Goal: Task Accomplishment & Management: Manage account settings

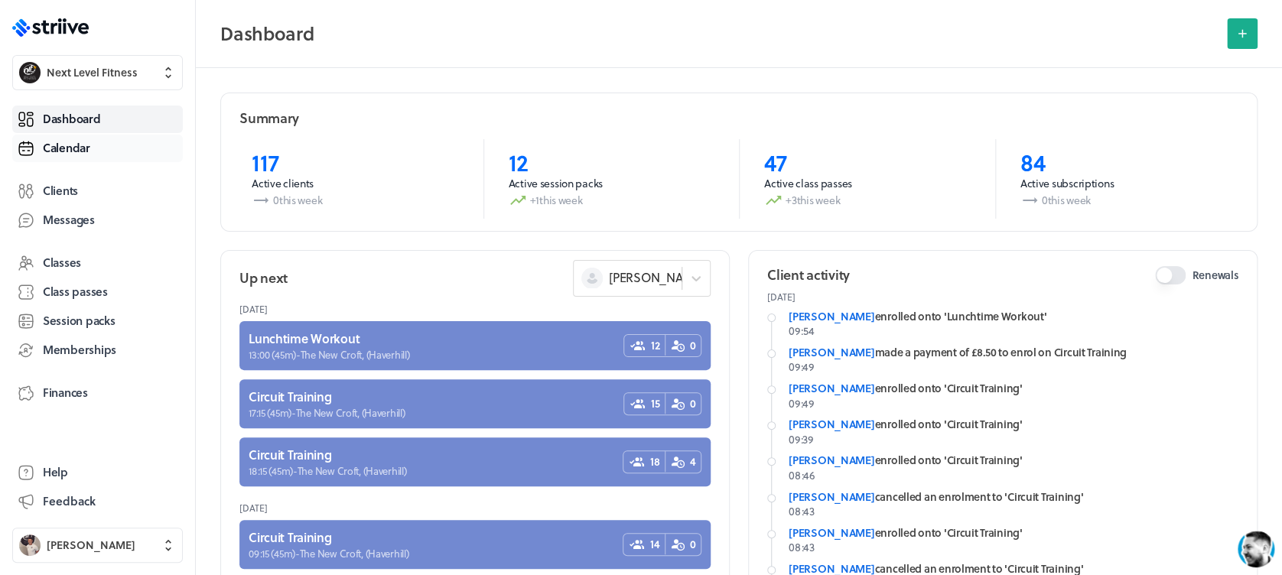
click at [119, 140] on link "Calendar" at bounding box center [97, 149] width 171 height 28
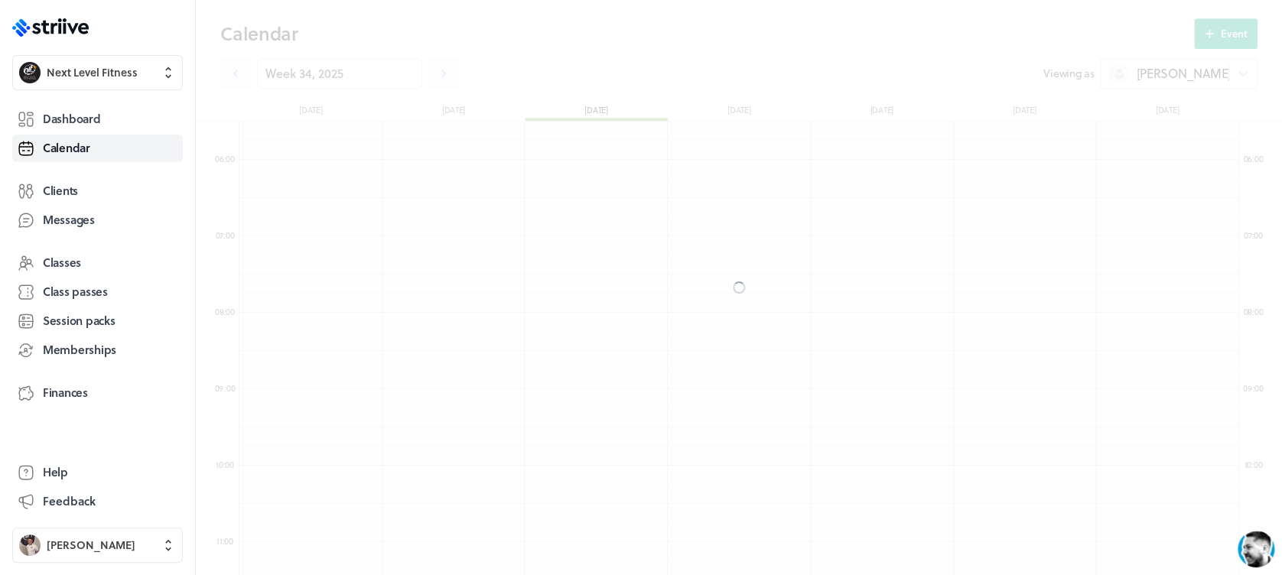
scroll to position [1835, 999]
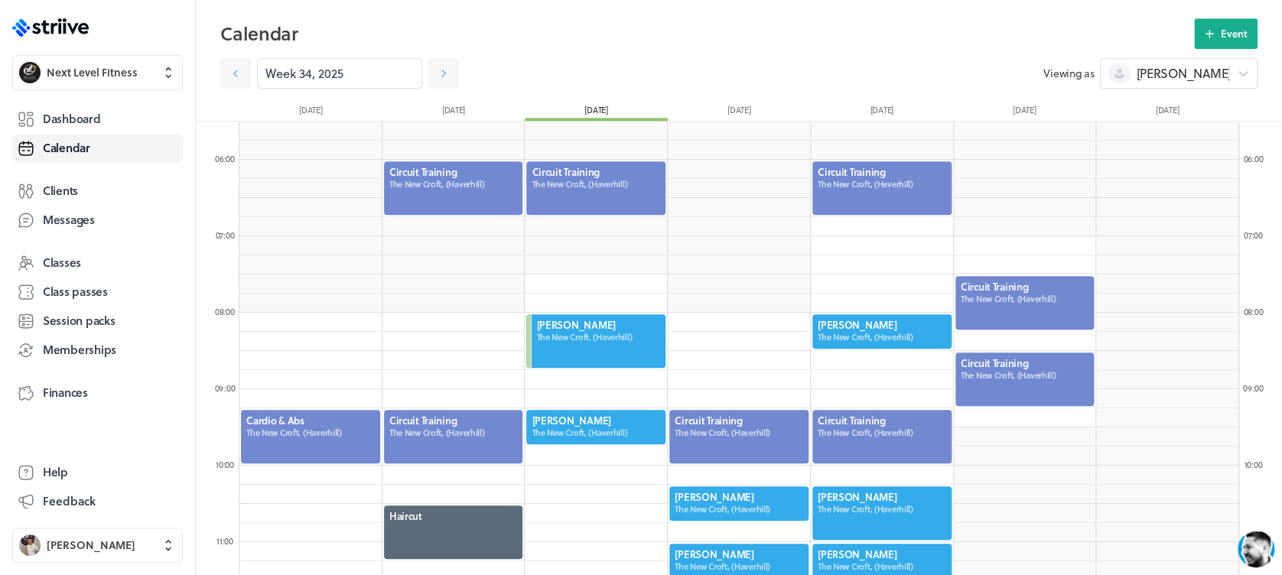
click at [591, 411] on div at bounding box center [596, 426] width 142 height 37
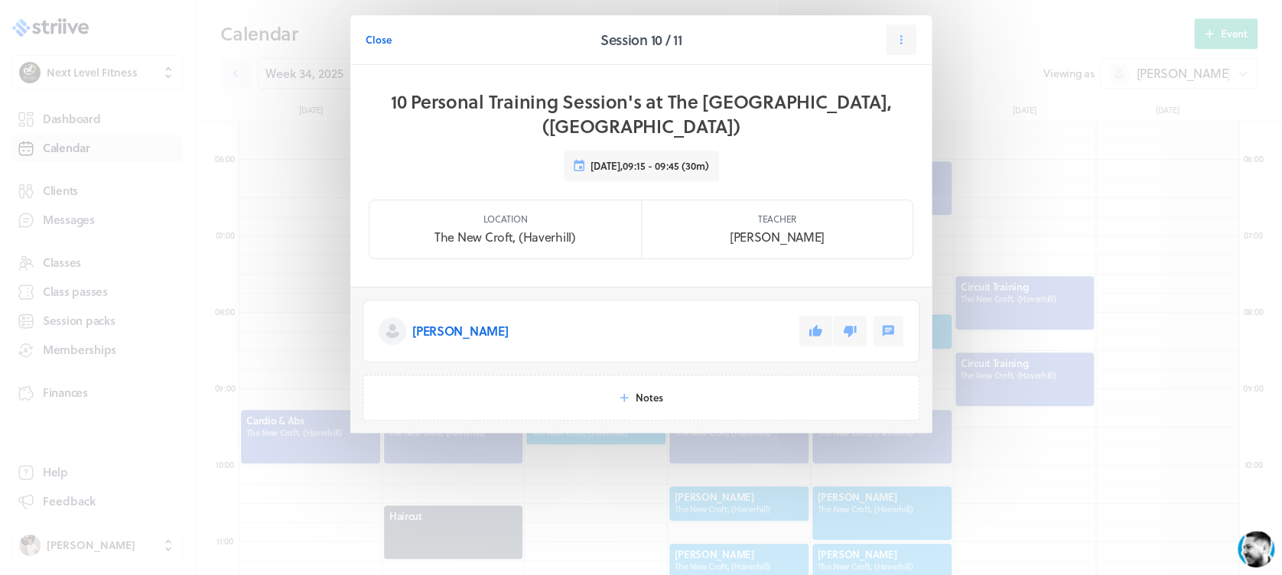
click at [811, 316] on button at bounding box center [815, 331] width 34 height 31
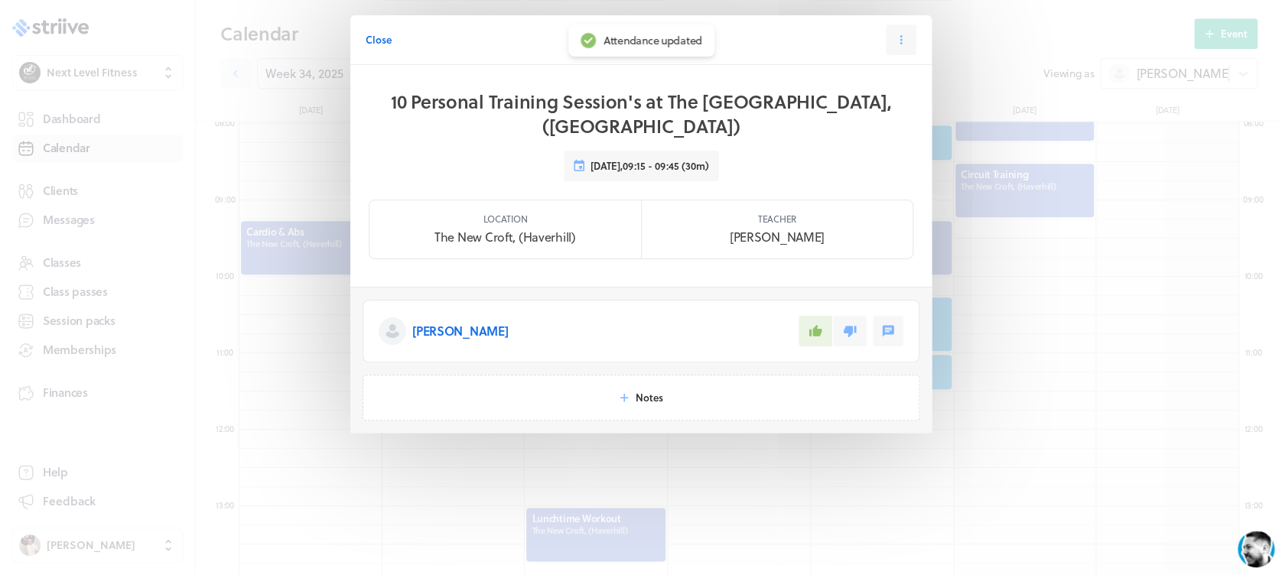
scroll to position [615, 0]
click at [379, 42] on span "Close" at bounding box center [378, 40] width 26 height 14
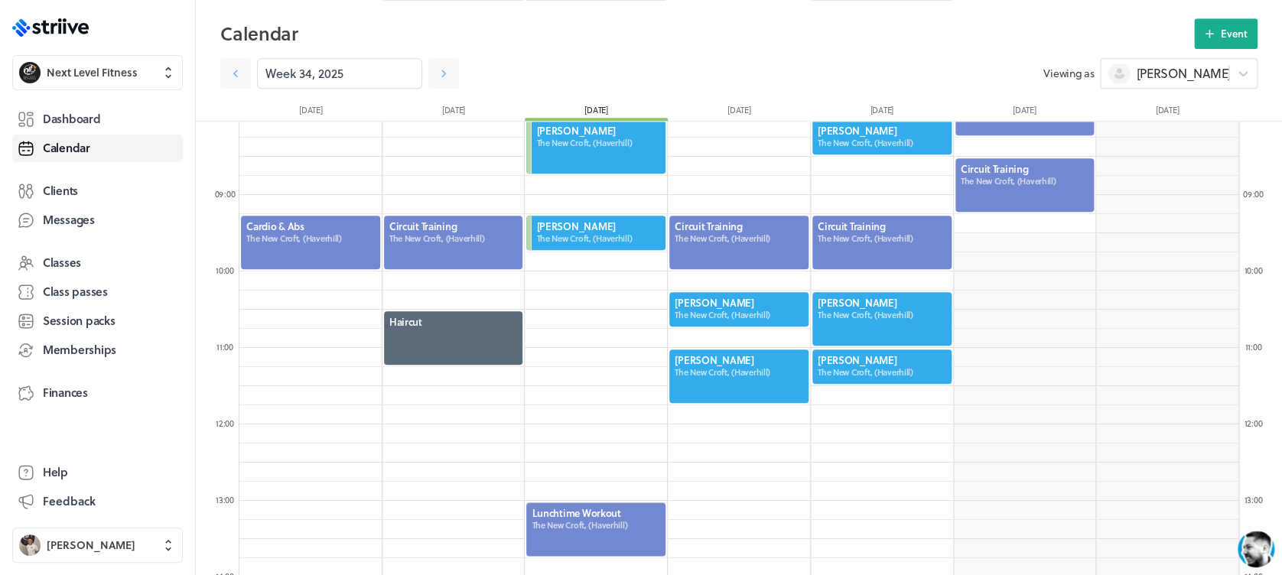
click at [697, 352] on div at bounding box center [739, 376] width 142 height 57
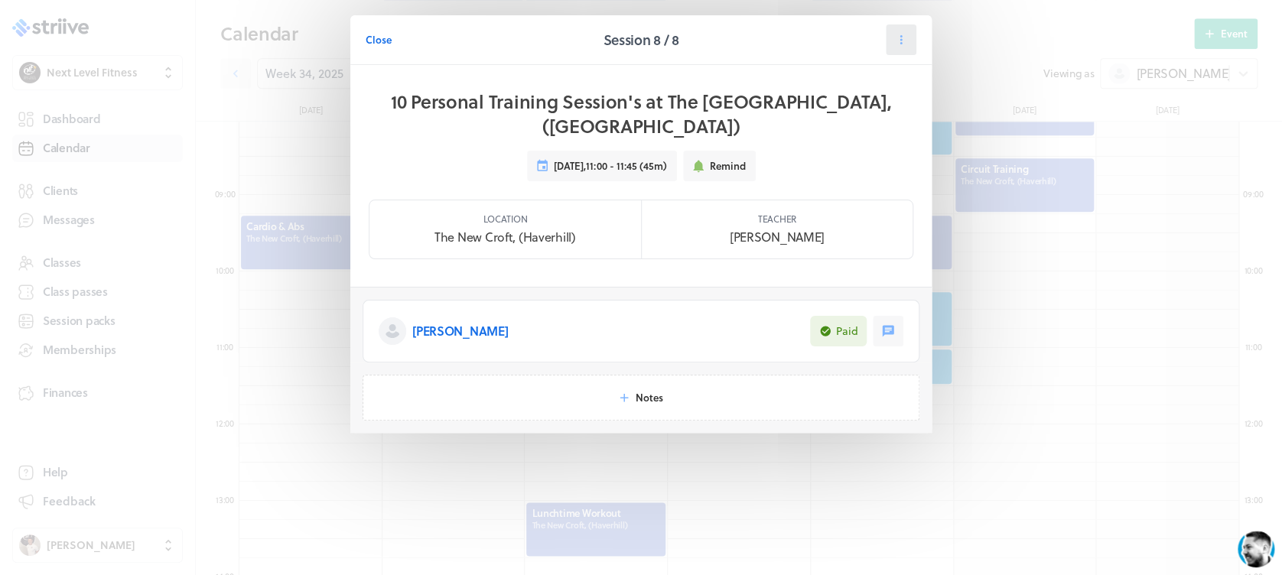
click at [907, 34] on icon at bounding box center [901, 40] width 14 height 14
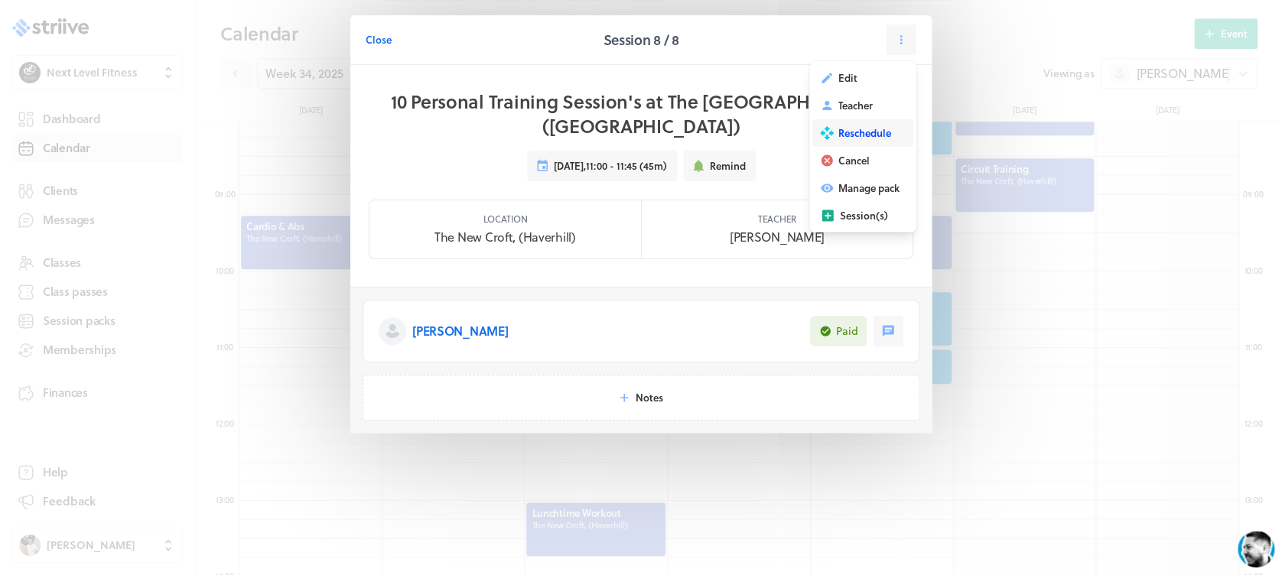
click at [882, 122] on button "Reschedule" at bounding box center [862, 133] width 101 height 28
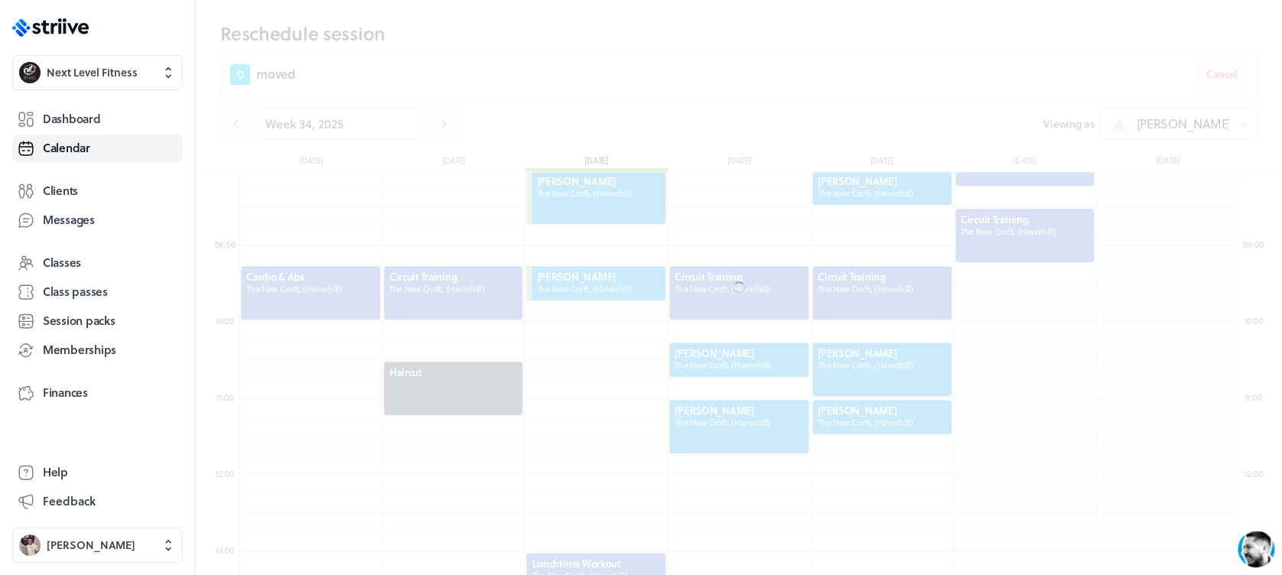
scroll to position [665, 0]
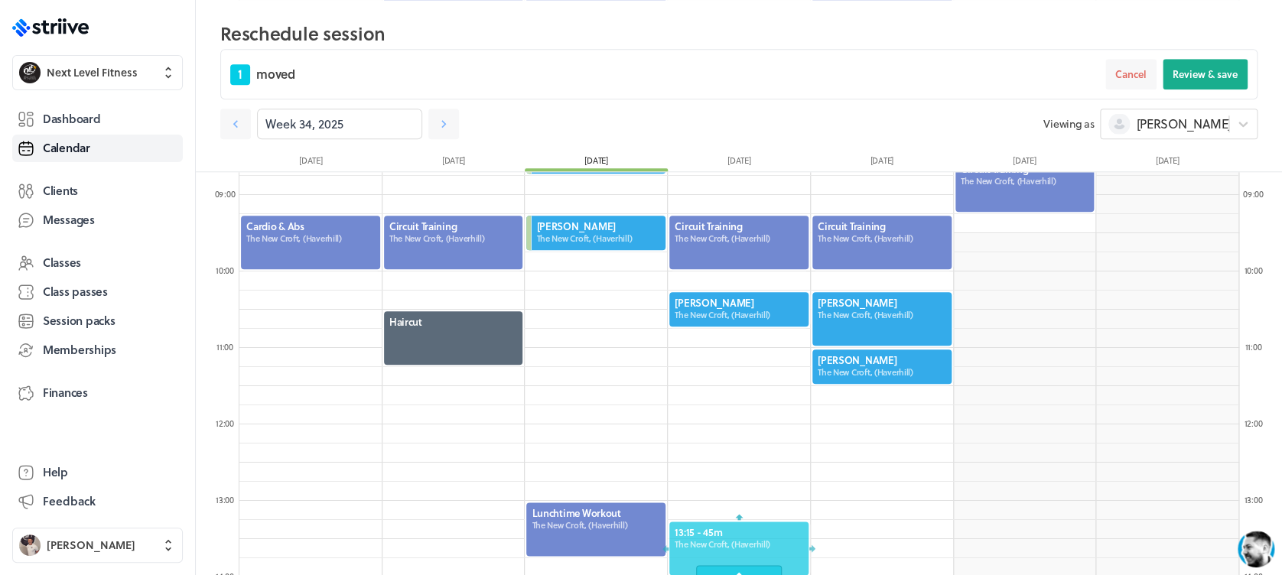
drag, startPoint x: 746, startPoint y: 375, endPoint x: 749, endPoint y: 549, distance: 173.6
click at [749, 549] on div at bounding box center [739, 548] width 142 height 57
click at [1189, 83] on button "Review & save" at bounding box center [1204, 74] width 85 height 31
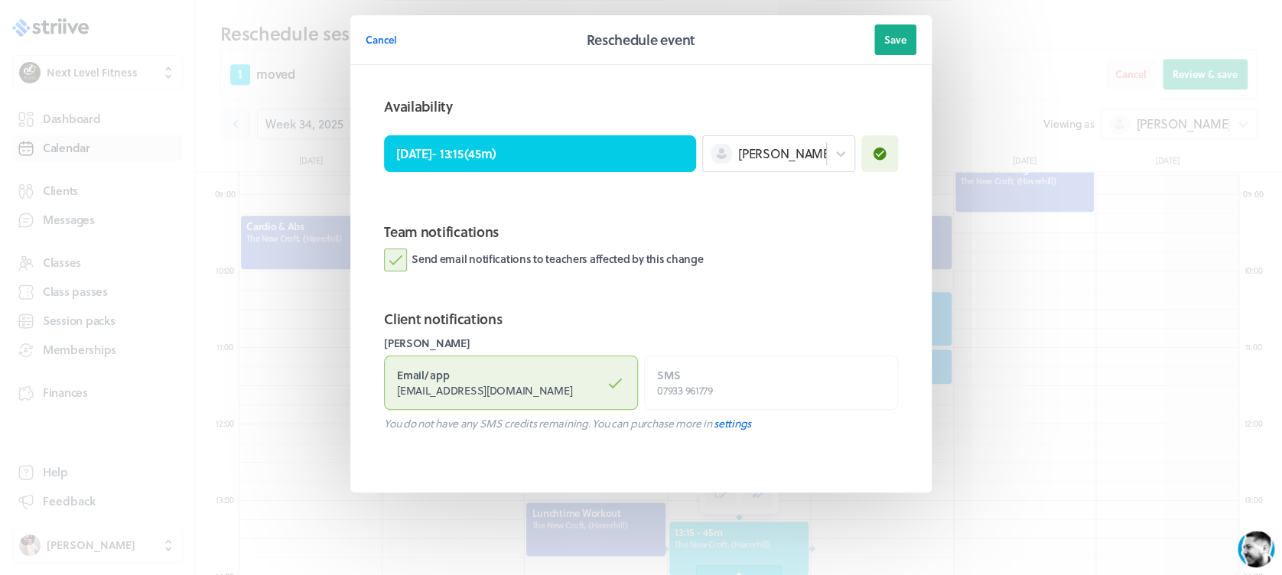
click at [398, 253] on label "Send email notifications to teachers affected by this change" at bounding box center [543, 260] width 319 height 23
click at [0, 0] on input "Send email notifications to teachers affected by this change" at bounding box center [0, 0] width 0 height 0
click at [905, 35] on span "Save" at bounding box center [895, 40] width 22 height 14
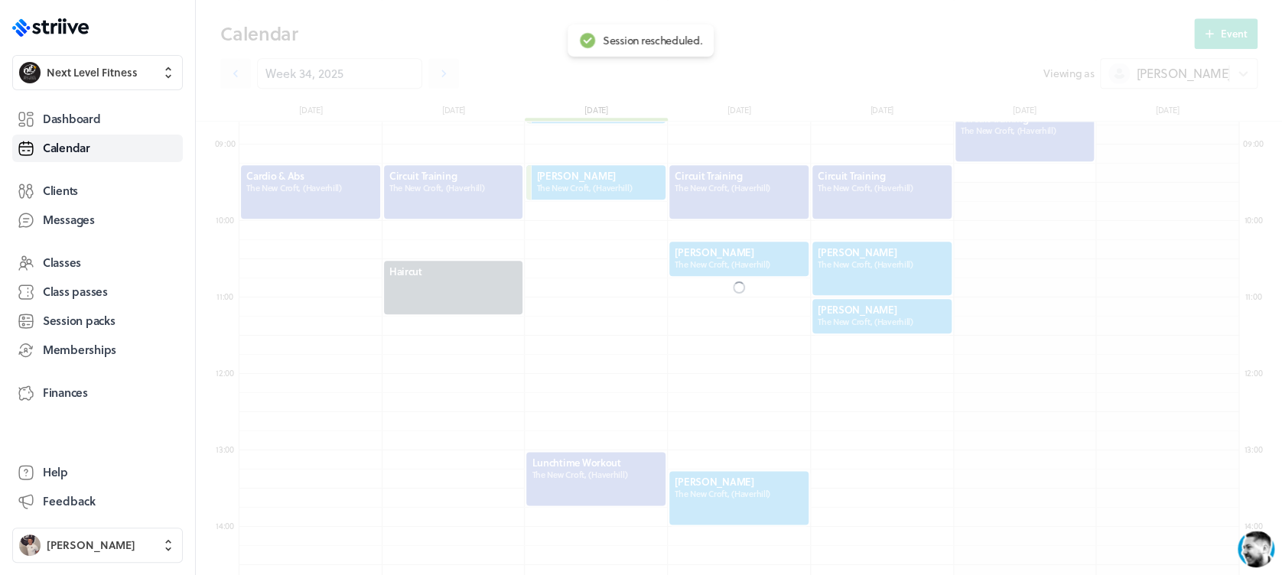
scroll to position [615, 0]
